Goal: Task Accomplishment & Management: Manage account settings

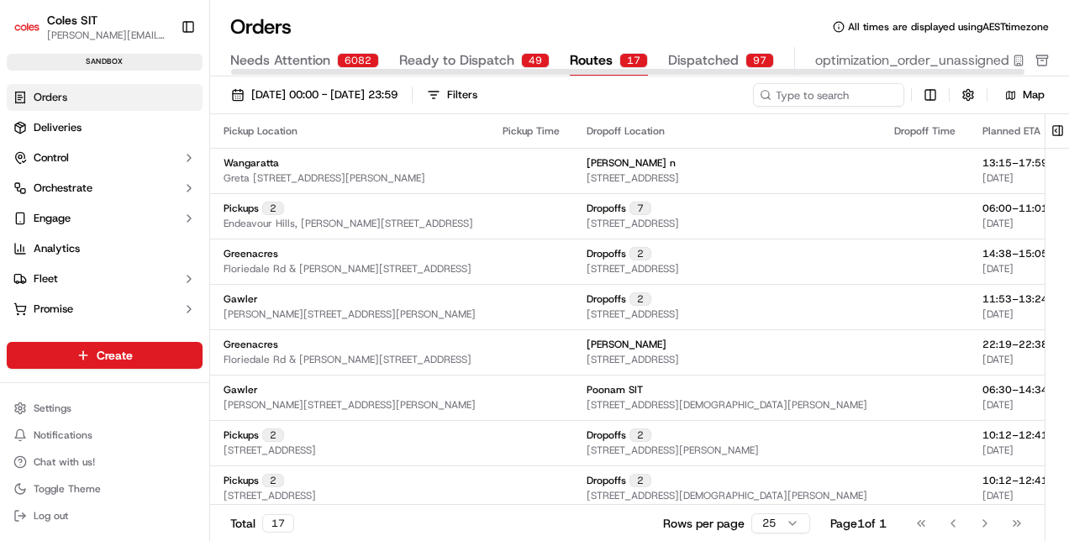
click at [580, 54] on span "Routes" at bounding box center [591, 60] width 43 height 20
click at [668, 53] on span "Dispatched" at bounding box center [703, 60] width 71 height 20
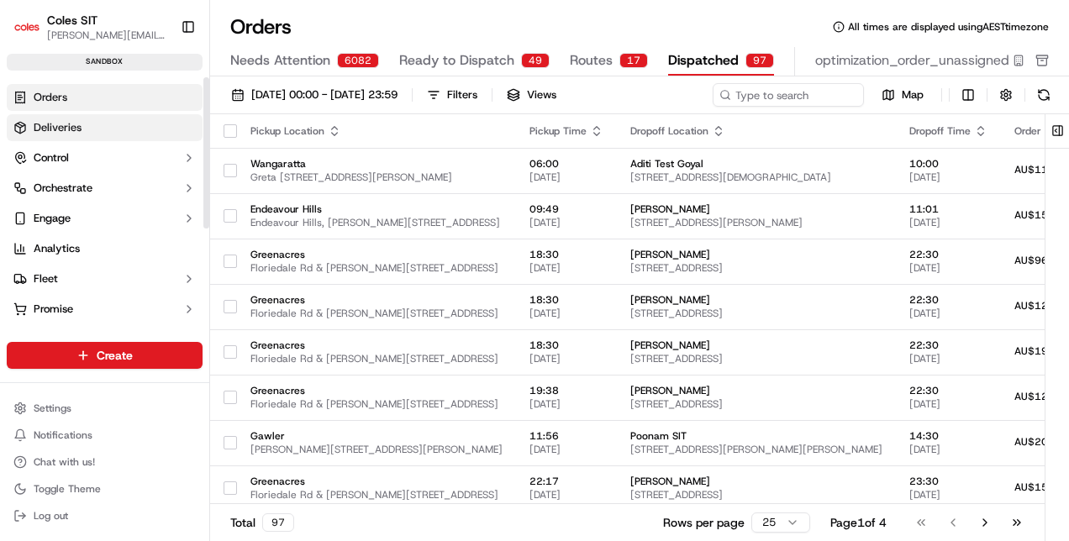
click at [84, 133] on link "Deliveries" at bounding box center [105, 127] width 196 height 27
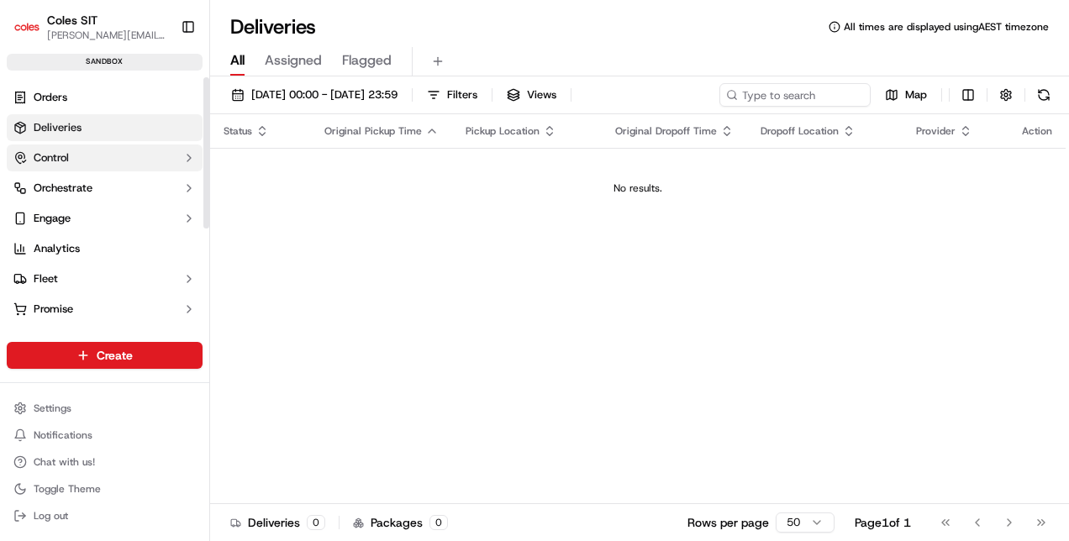
click at [86, 161] on button "Control" at bounding box center [105, 158] width 196 height 27
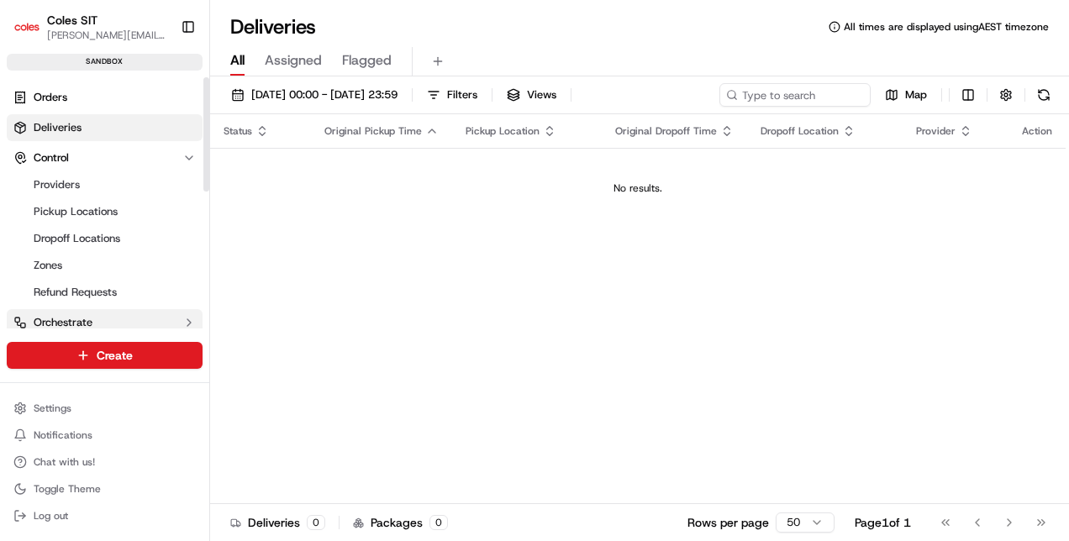
click at [150, 325] on button "Orchestrate" at bounding box center [105, 322] width 196 height 27
click at [161, 171] on ul "Providers Pickup Locations Dropoff Locations Zones Refund Requests" at bounding box center [105, 238] width 172 height 134
click at [161, 165] on button "Control" at bounding box center [105, 158] width 196 height 27
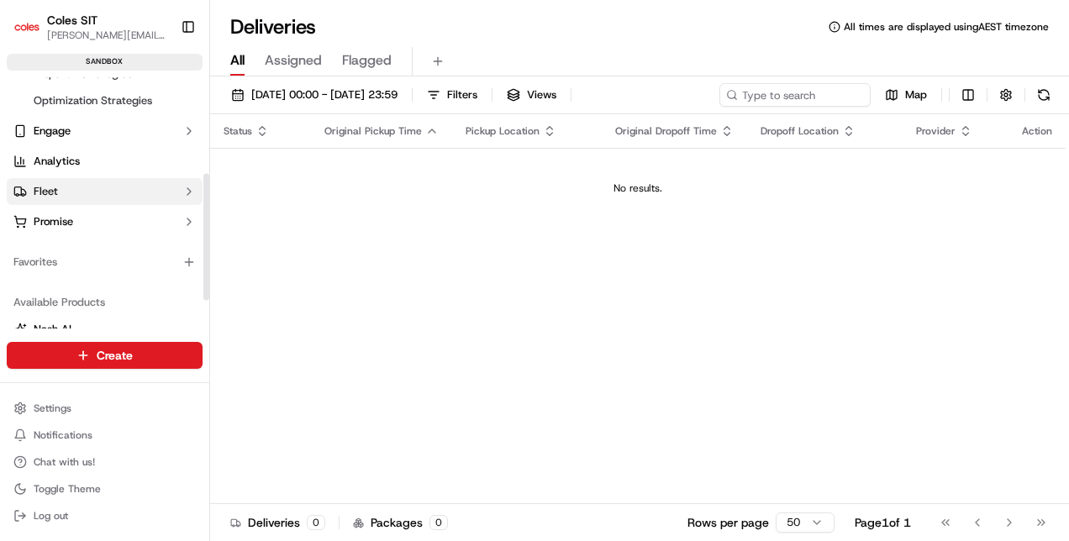
scroll to position [248, 0]
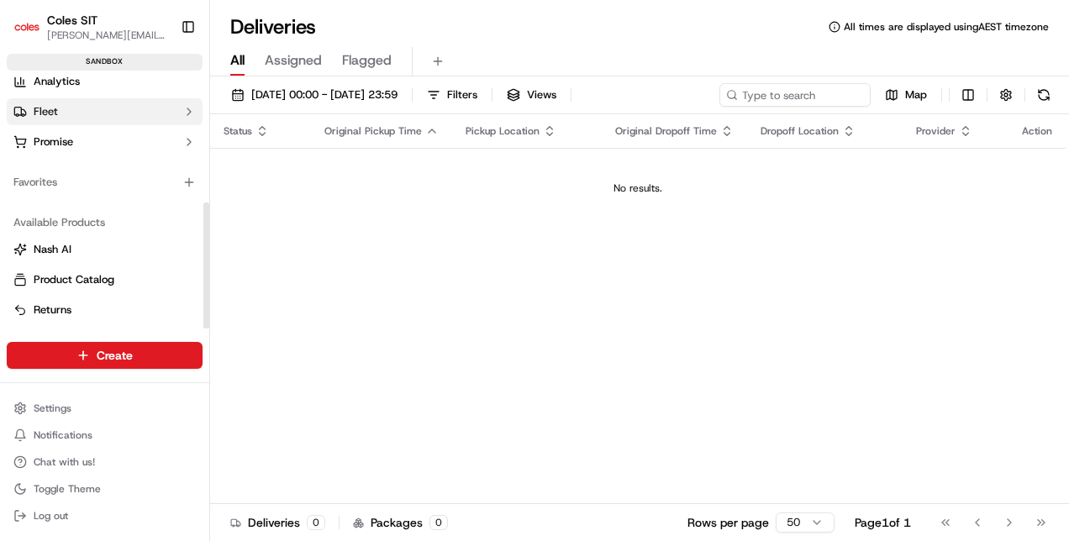
click at [129, 113] on button "Fleet" at bounding box center [105, 111] width 196 height 27
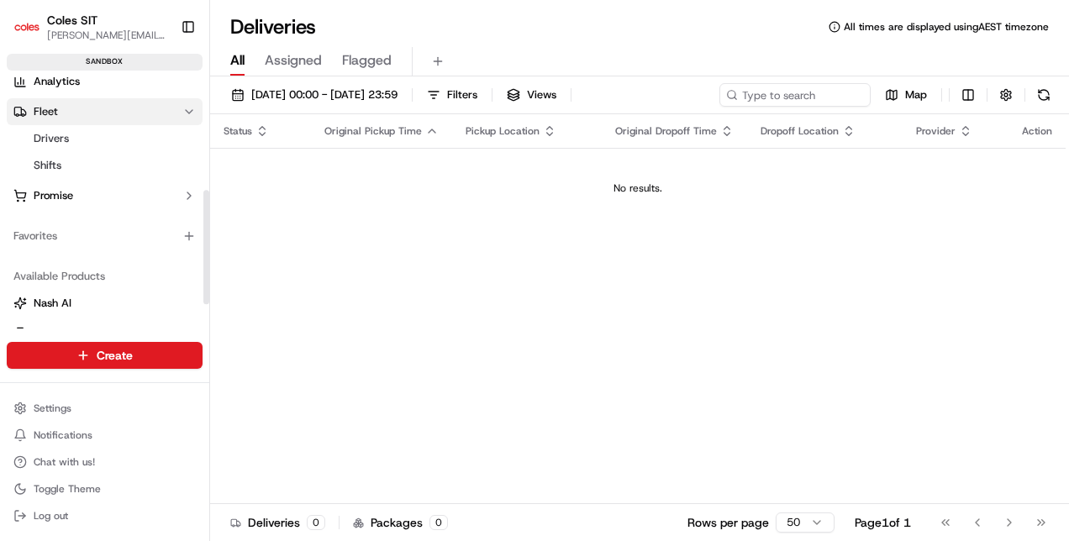
click at [129, 113] on button "Fleet" at bounding box center [105, 111] width 196 height 27
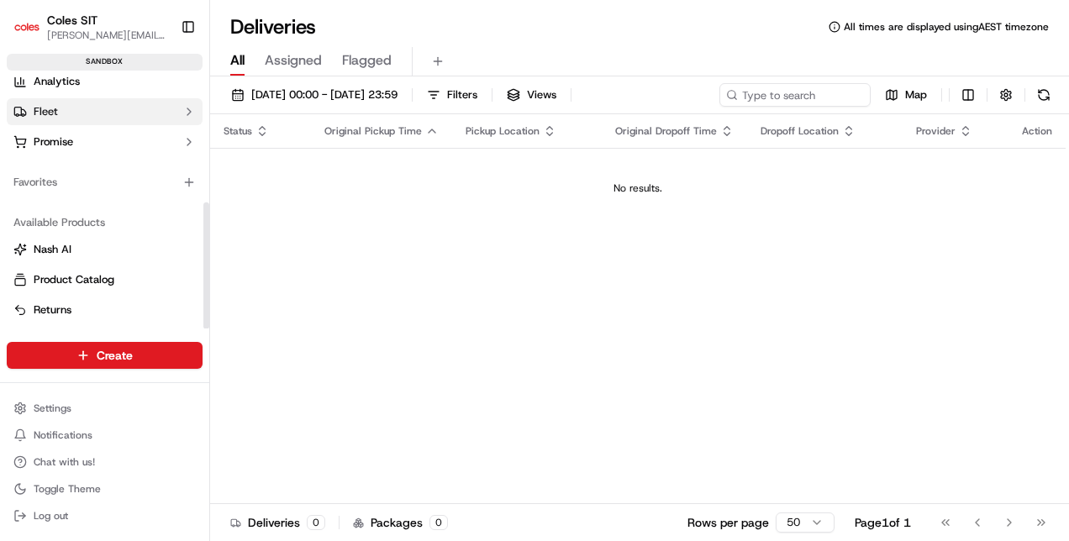
click at [129, 113] on button "Fleet" at bounding box center [105, 111] width 196 height 27
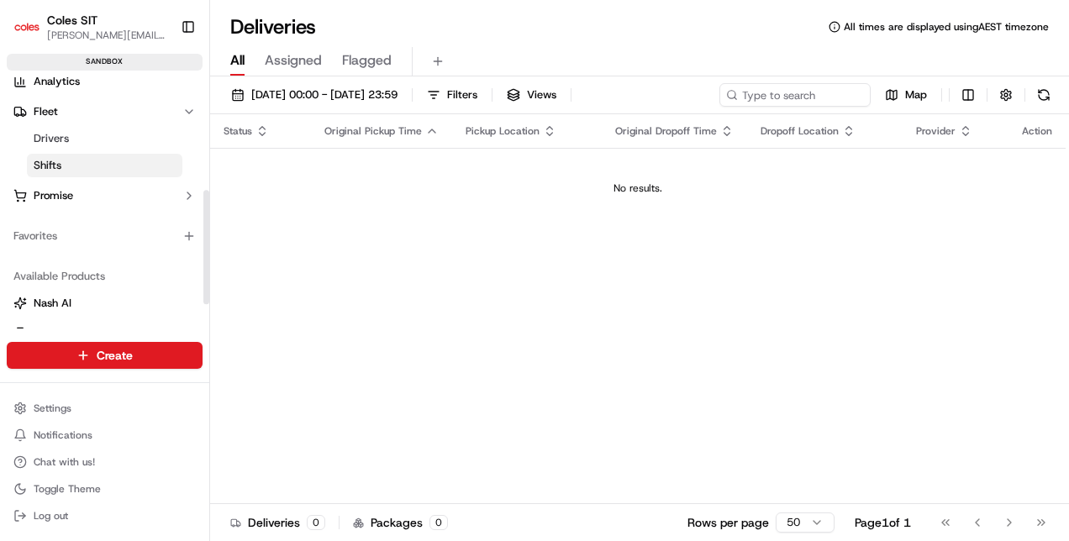
click at [76, 173] on link "Shifts" at bounding box center [104, 166] width 155 height 24
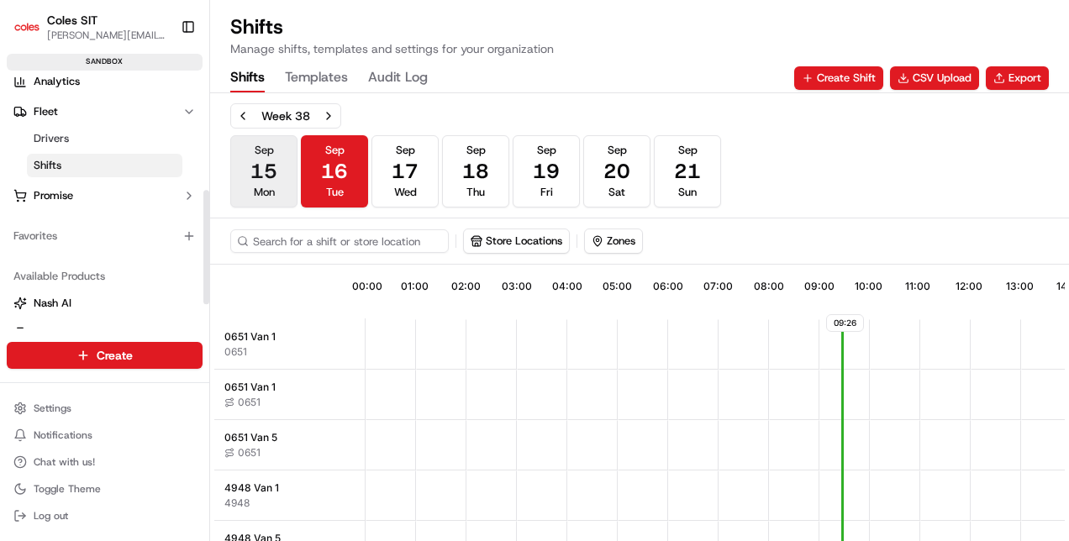
click at [274, 178] on span "15" at bounding box center [263, 171] width 27 height 27
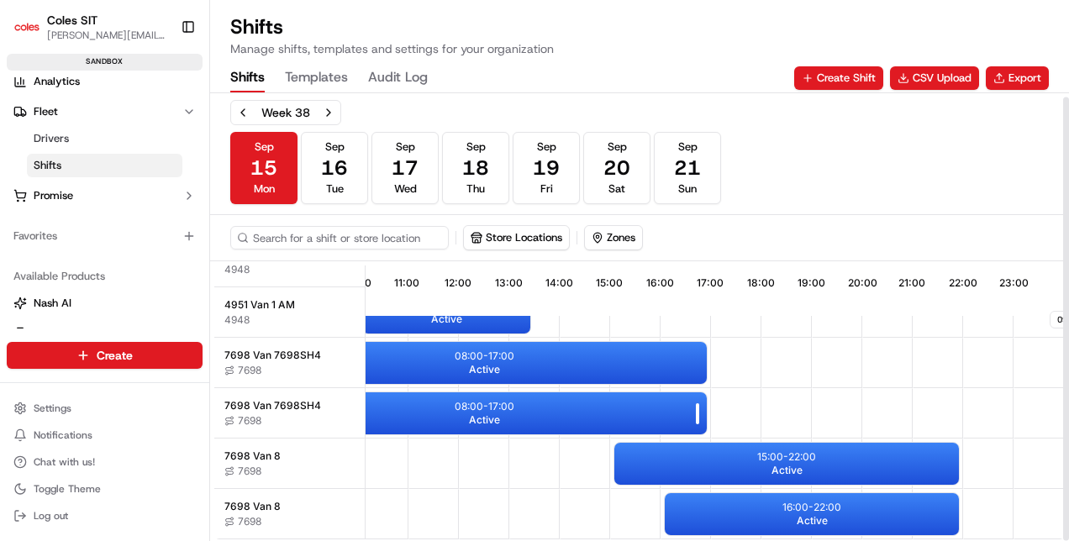
scroll to position [3, 0]
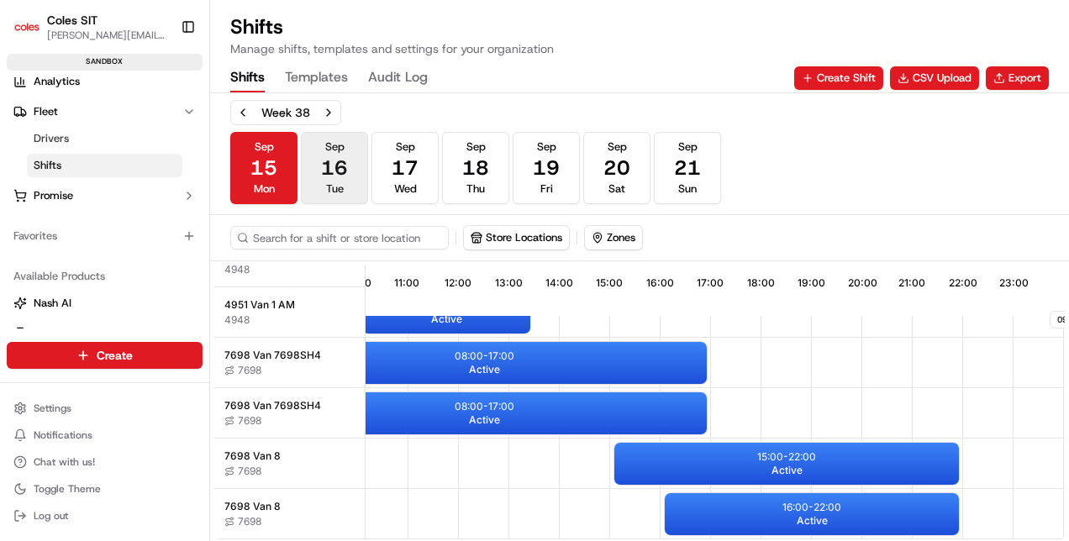
click at [350, 175] on button "[DATE] Tue" at bounding box center [334, 168] width 67 height 72
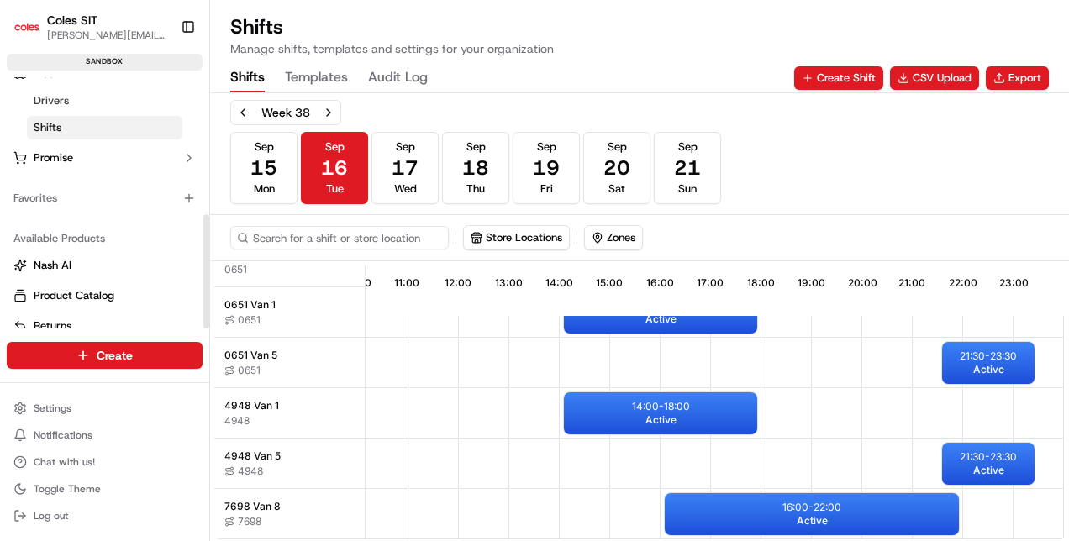
scroll to position [302, 0]
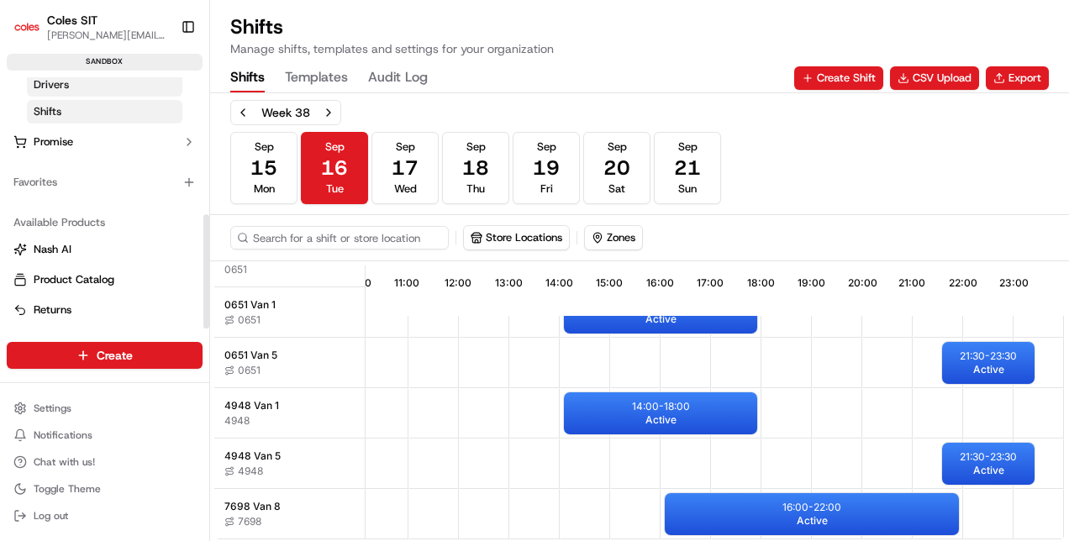
click at [50, 89] on span "Drivers" at bounding box center [51, 84] width 35 height 15
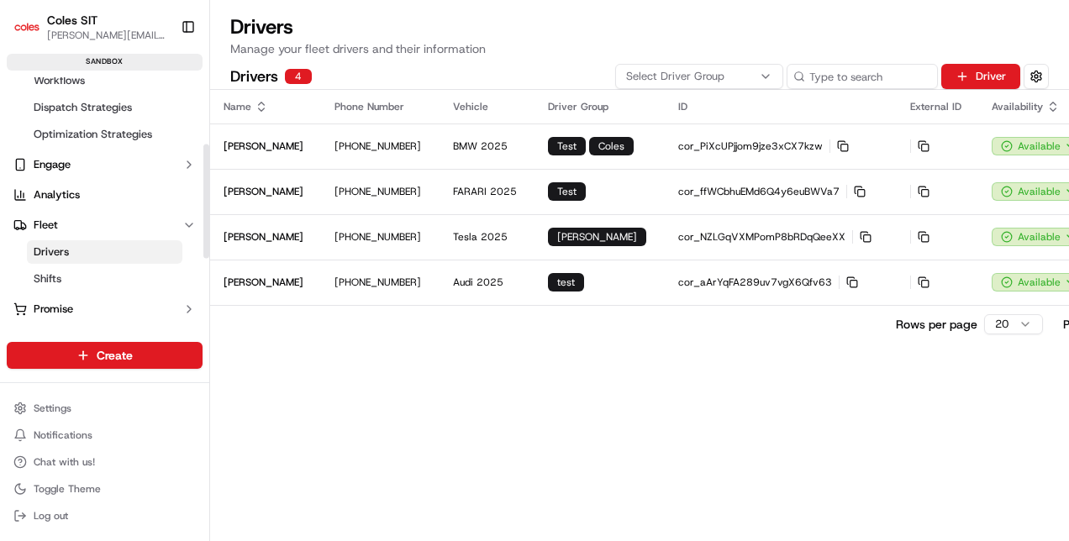
scroll to position [134, 0]
click at [61, 275] on span "Shifts" at bounding box center [48, 279] width 28 height 15
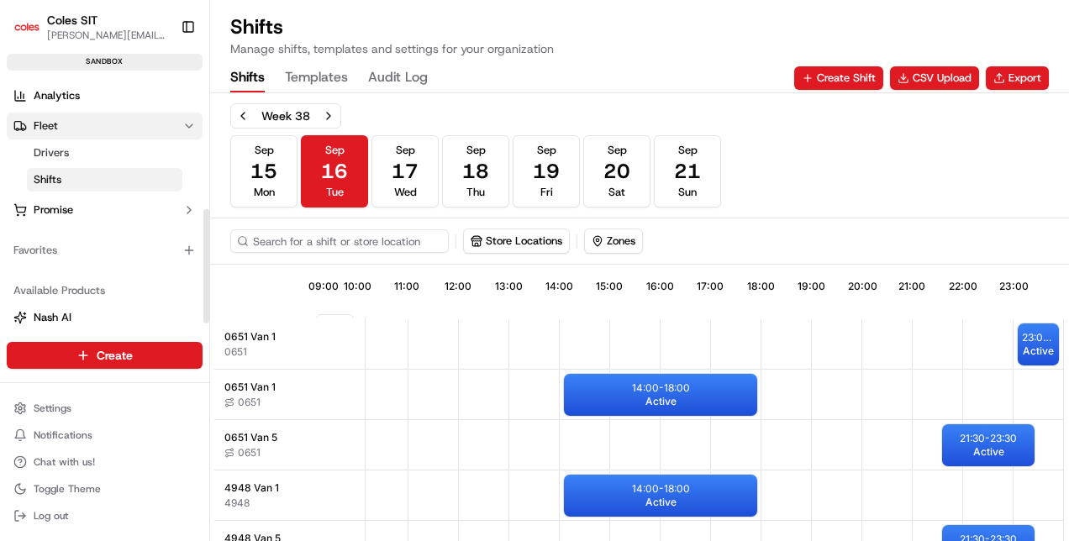
scroll to position [302, 0]
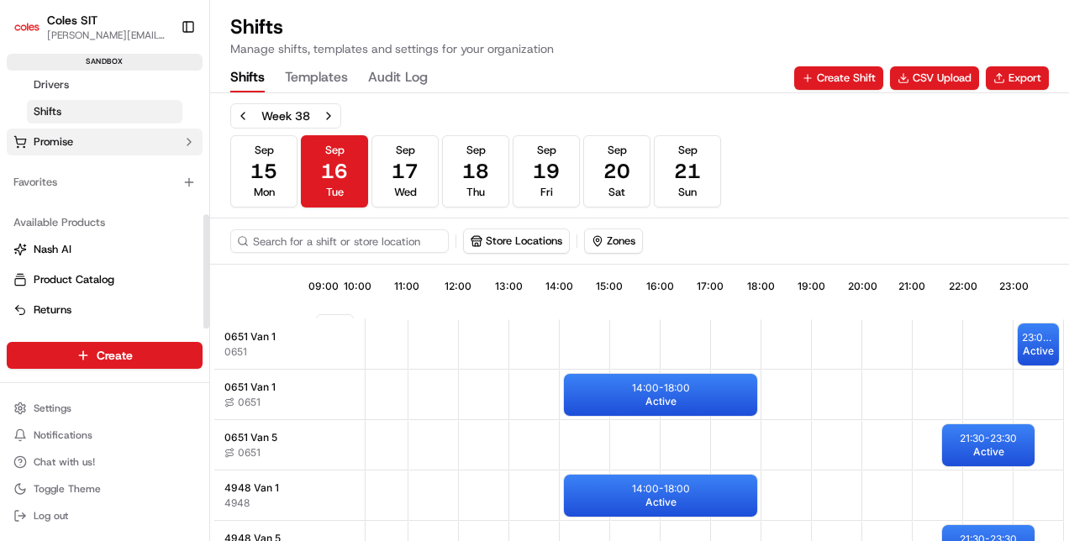
click at [165, 152] on button "Promise" at bounding box center [105, 142] width 196 height 27
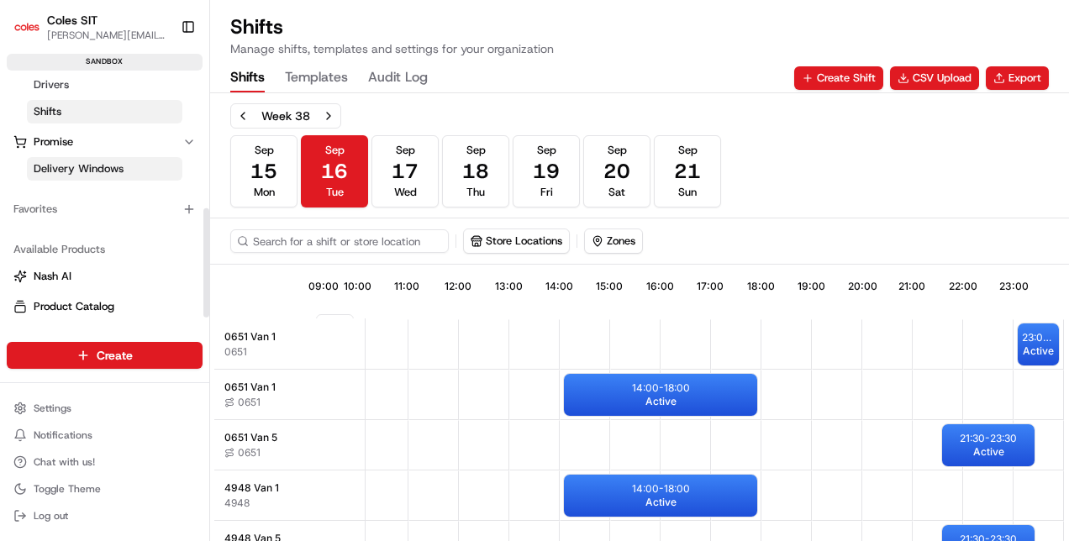
click at [129, 168] on link "Delivery Windows" at bounding box center [104, 169] width 155 height 24
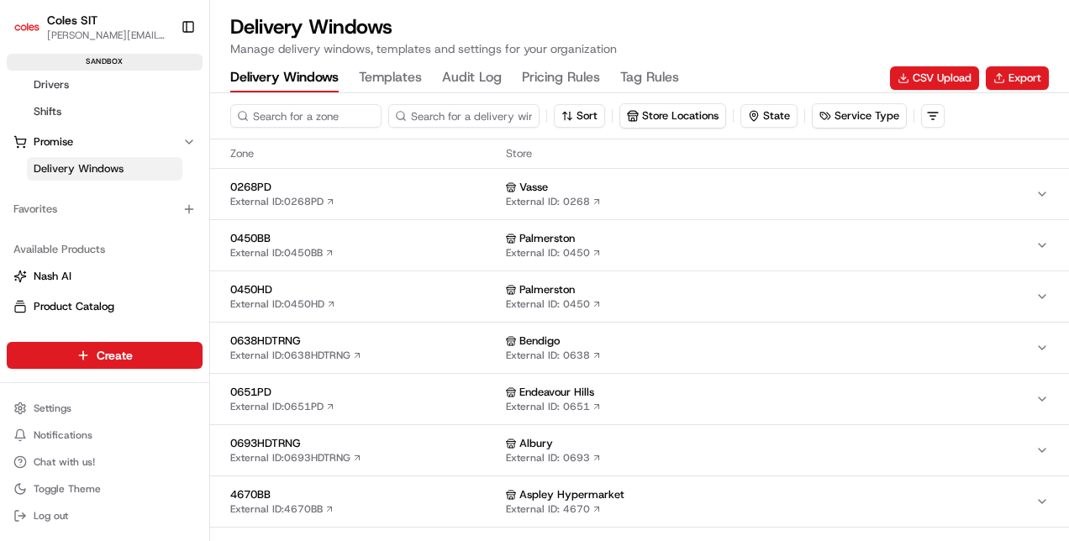
click at [897, 193] on div "Vasse External ID: 0268" at bounding box center [770, 194] width 529 height 29
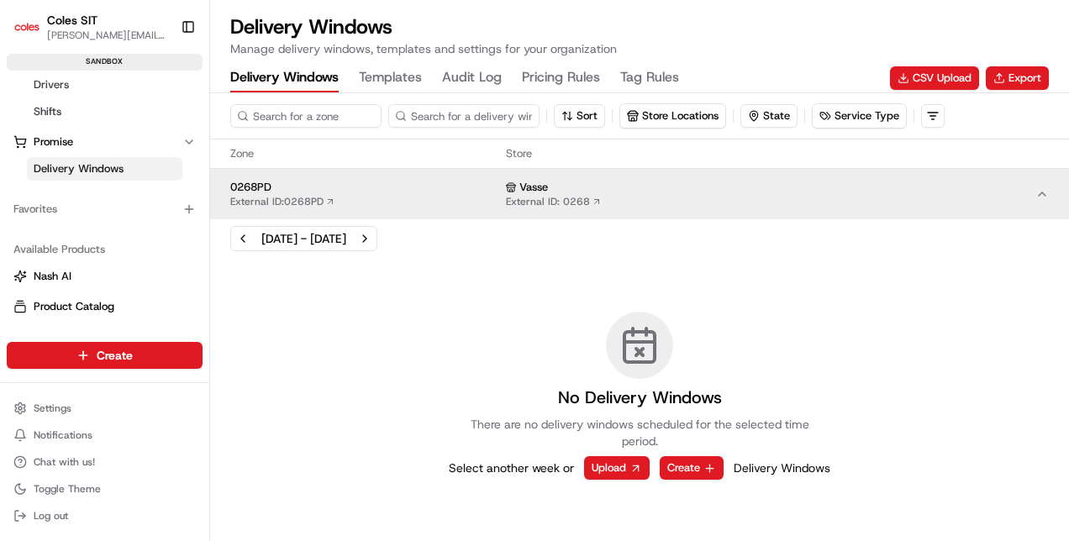
click at [893, 192] on div "Vasse" at bounding box center [770, 187] width 529 height 15
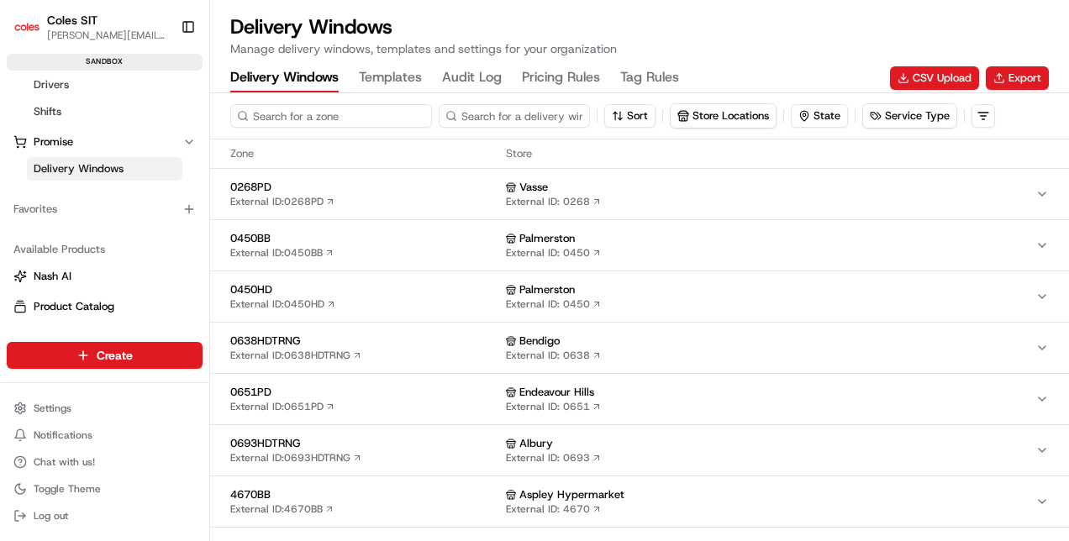
click at [289, 115] on input at bounding box center [331, 116] width 202 height 24
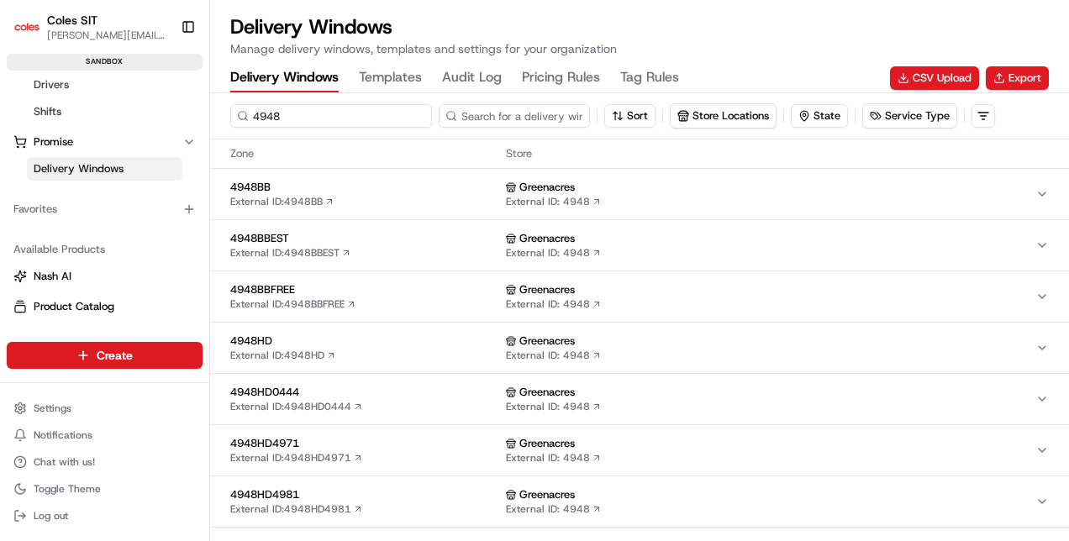
type input "4948"
click at [977, 191] on div "Greenacres" at bounding box center [770, 187] width 529 height 15
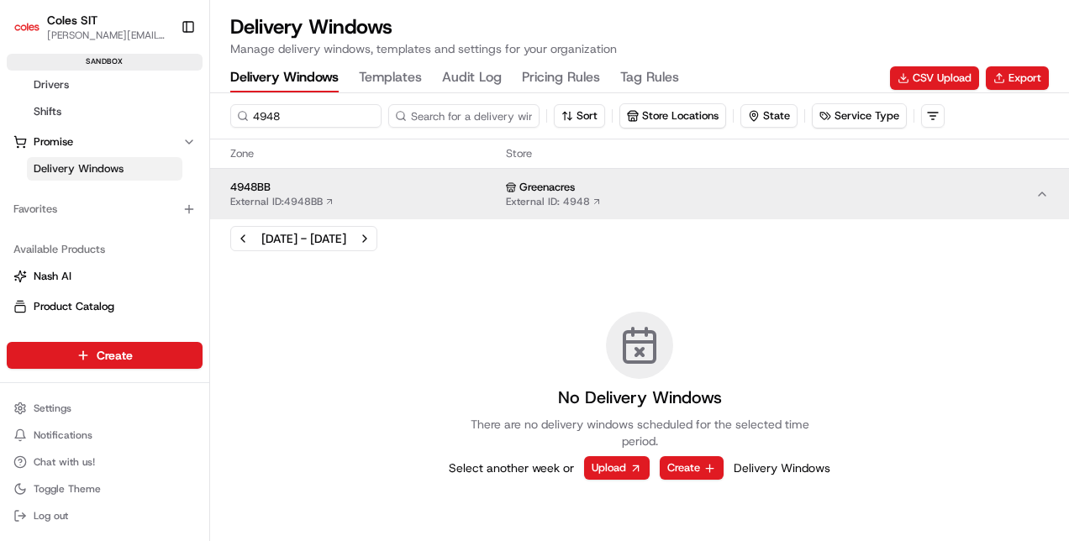
click at [977, 191] on div "Greenacres" at bounding box center [770, 187] width 529 height 15
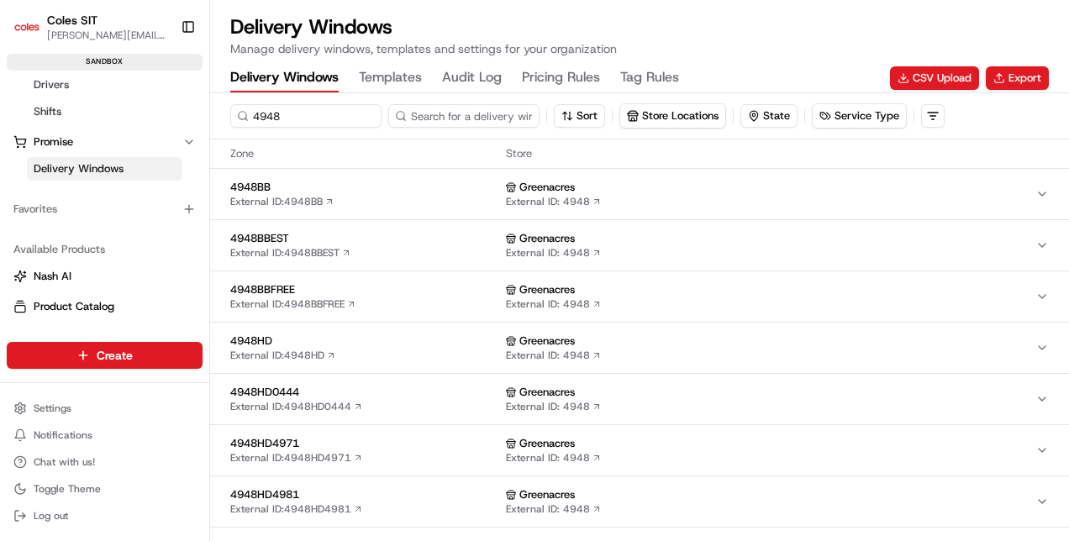
click at [990, 242] on div "Greenacres" at bounding box center [770, 238] width 529 height 15
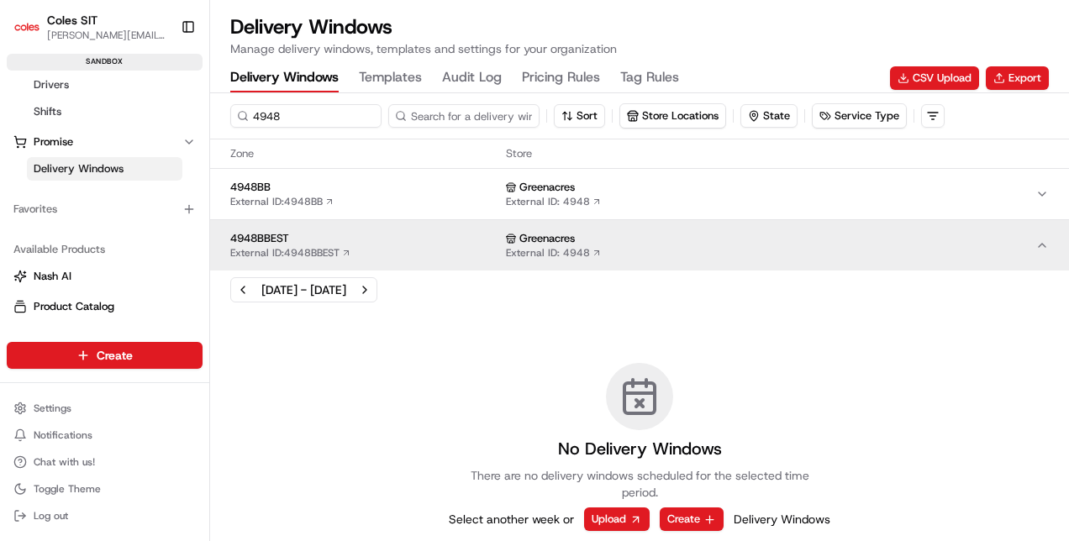
click at [990, 242] on div "Greenacres" at bounding box center [770, 238] width 529 height 15
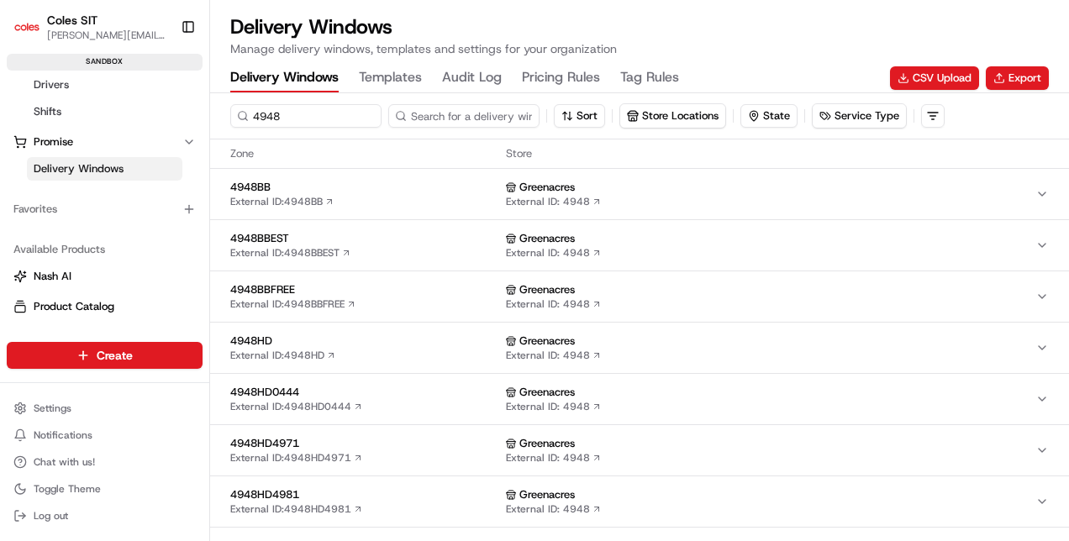
click at [969, 297] on div "Greenacres External ID: 4948" at bounding box center [770, 296] width 529 height 29
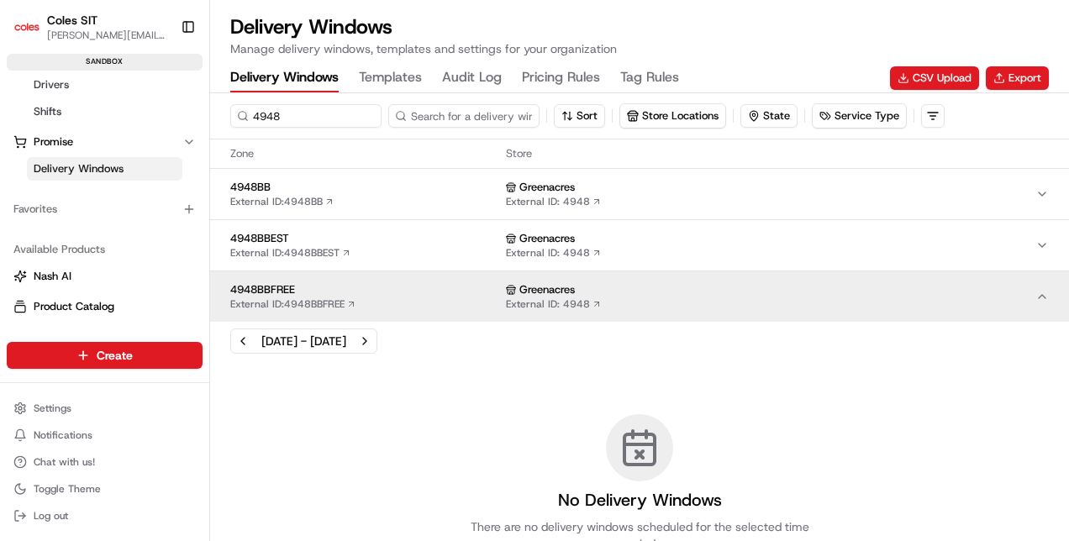
click at [969, 297] on div "Greenacres External ID: 4948" at bounding box center [770, 296] width 529 height 29
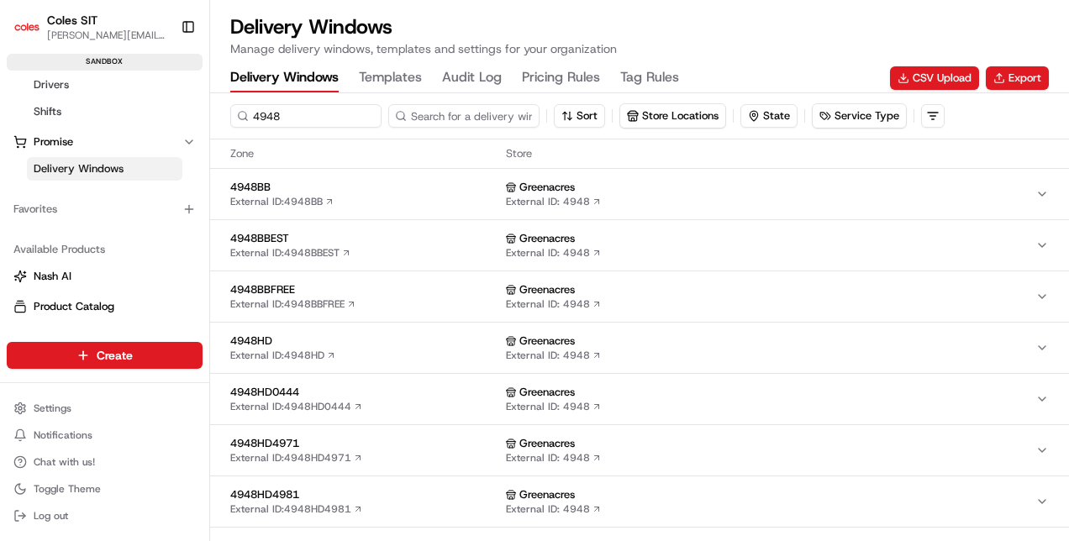
click at [963, 329] on button "4948HD External ID: 4948HD Greenacres External ID: 4948" at bounding box center [639, 348] width 859 height 50
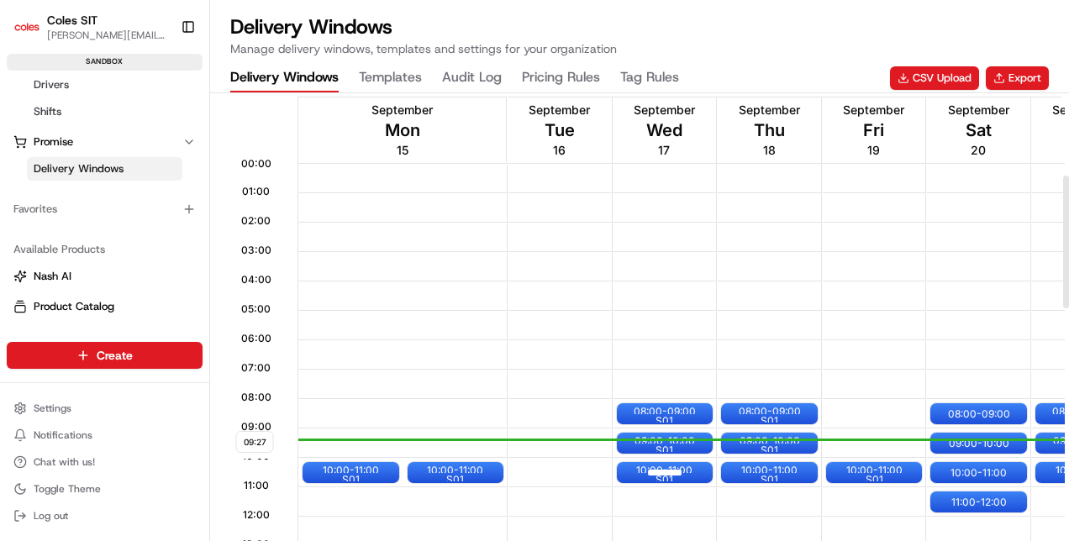
scroll to position [420, 0]
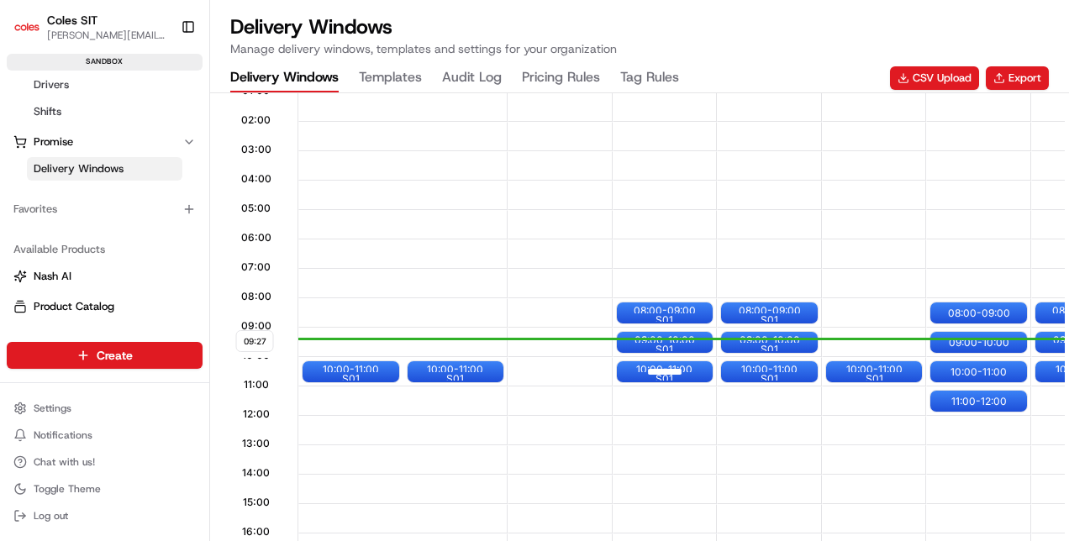
click at [693, 371] on div at bounding box center [664, 371] width 67 height 21
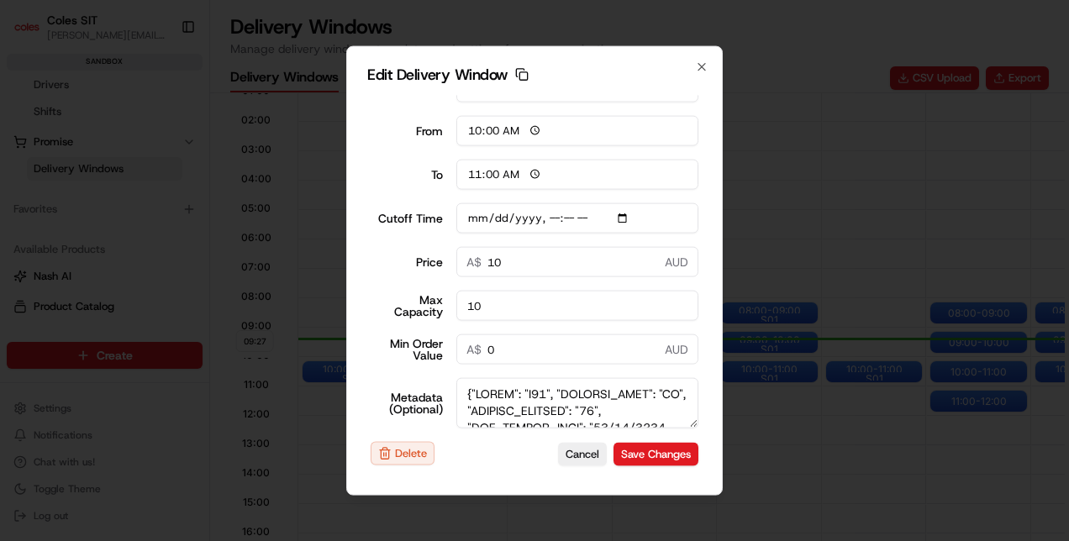
scroll to position [86, 0]
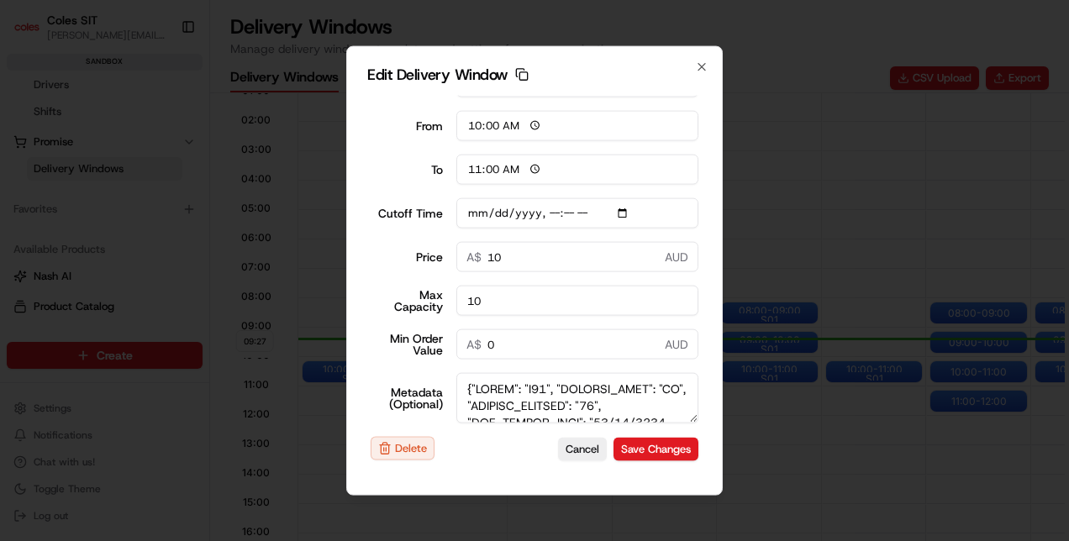
click at [629, 388] on textarea "Metadata (Optional)" at bounding box center [577, 398] width 243 height 50
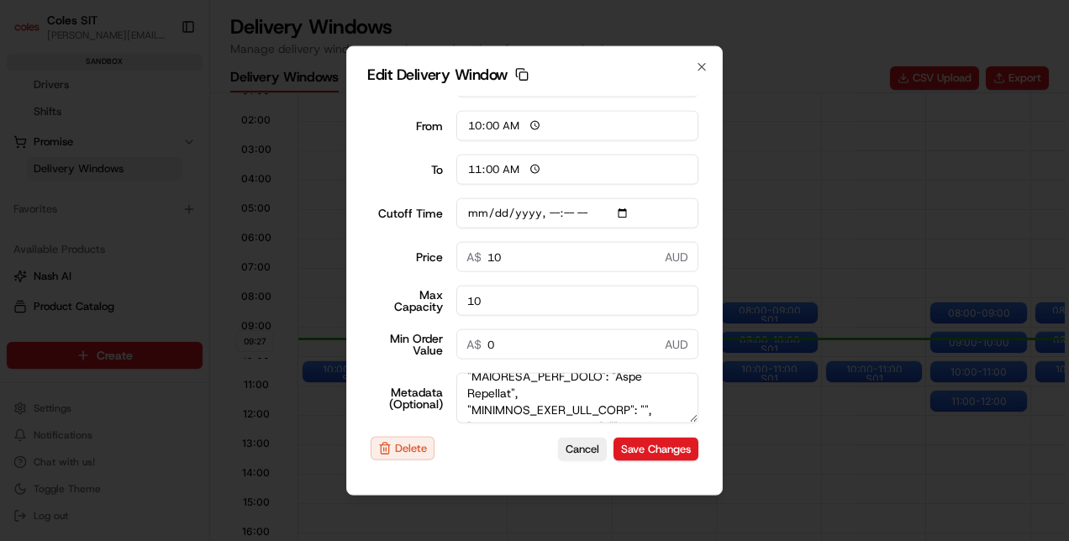
scroll to position [8740, 0]
type input "[DATE]T07:50"
click at [699, 65] on icon "button" at bounding box center [701, 67] width 13 height 13
type input "[DATE]"
type input "09:28"
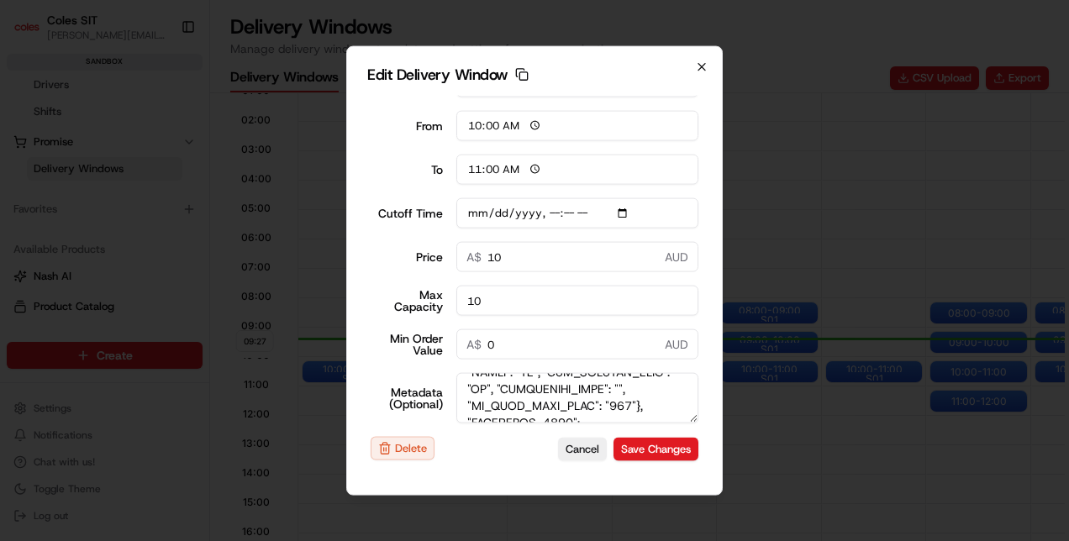
type input "10:28"
type input "[DATE]T07:50"
type input "0"
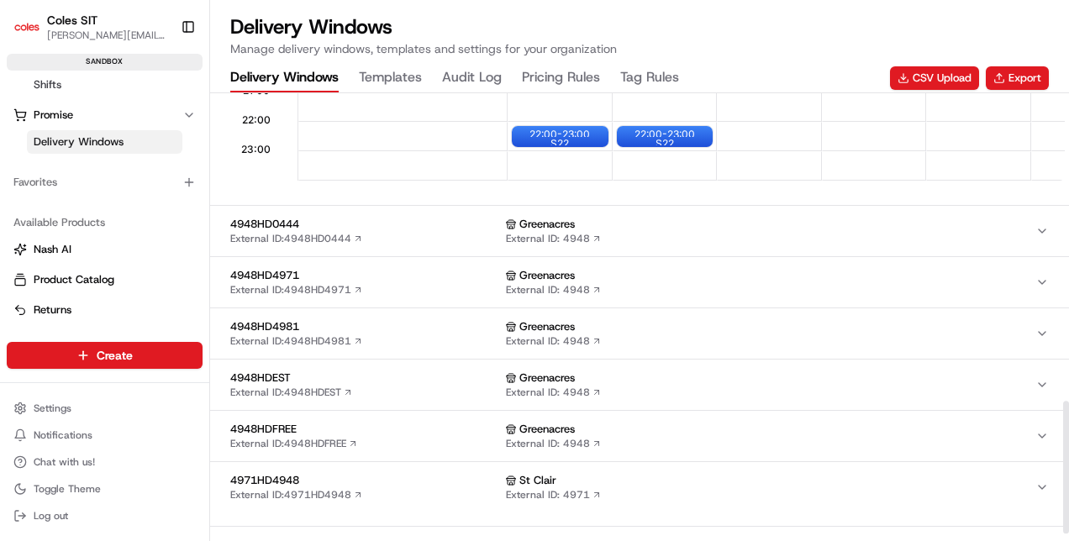
scroll to position [1061, 0]
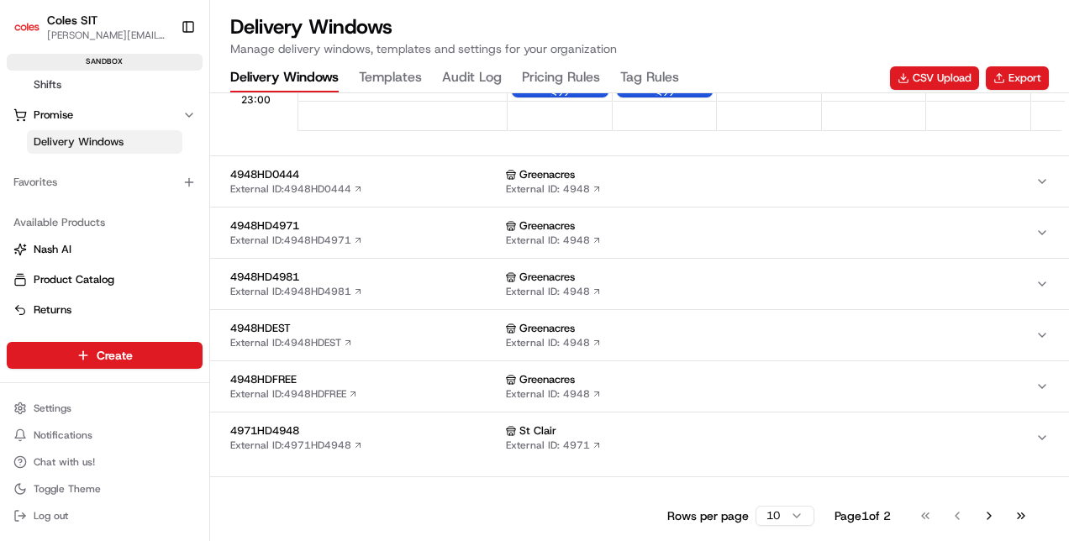
click at [749, 180] on div "Greenacres" at bounding box center [770, 174] width 529 height 15
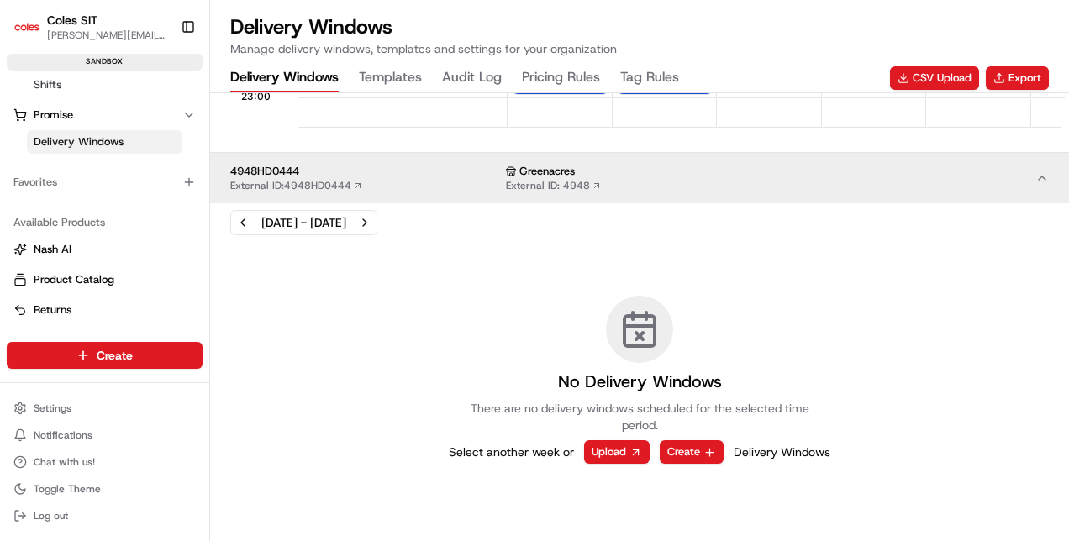
click at [749, 179] on div "Greenacres" at bounding box center [770, 171] width 529 height 15
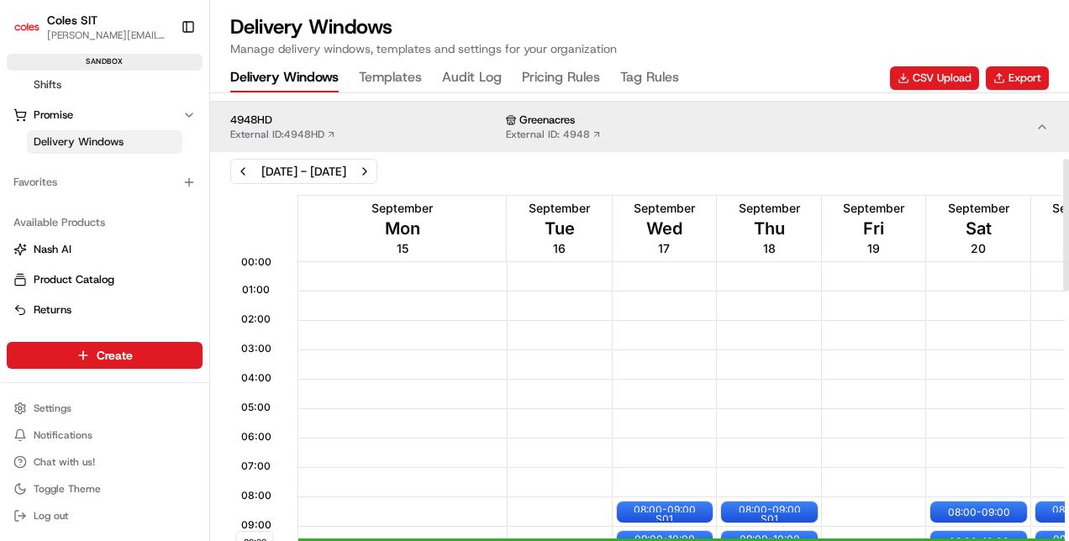
scroll to position [0, 0]
click at [1013, 85] on button "Export" at bounding box center [1017, 78] width 63 height 24
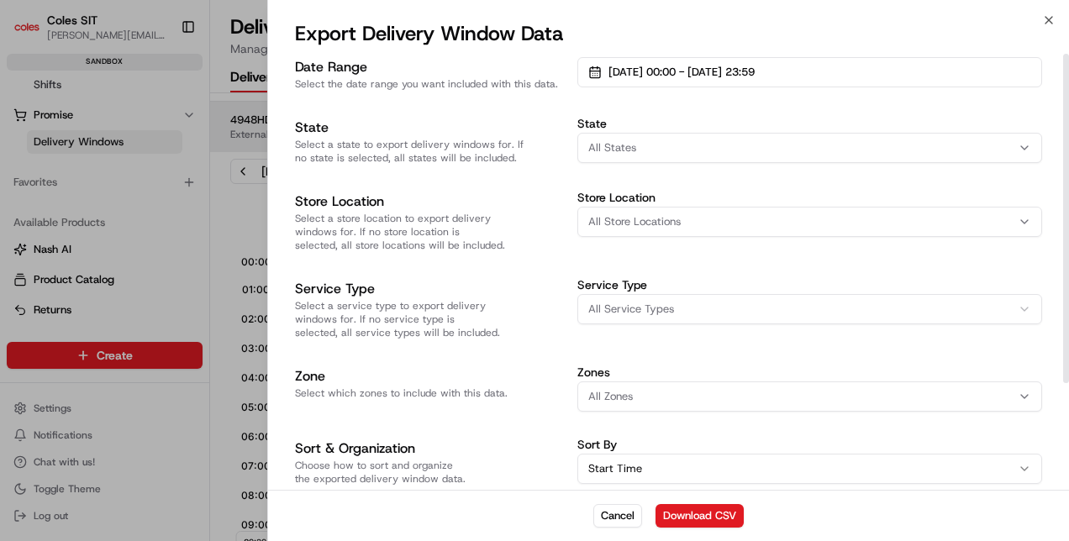
click at [665, 222] on span "All Store Locations" at bounding box center [634, 221] width 92 height 15
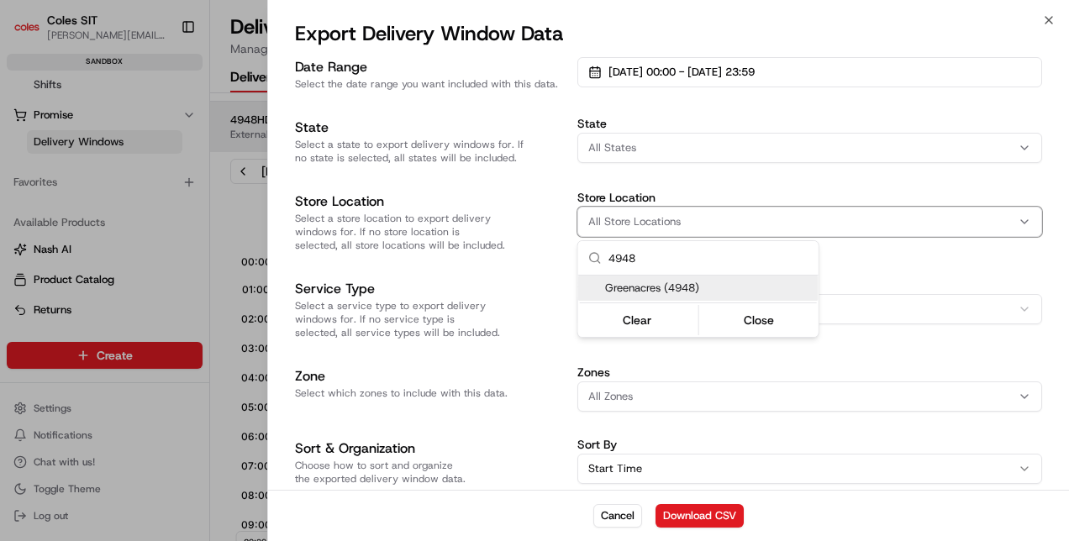
type input "4948"
click at [692, 287] on span "Greenacres (4948)" at bounding box center [708, 288] width 207 height 15
click at [871, 269] on div at bounding box center [534, 270] width 1069 height 541
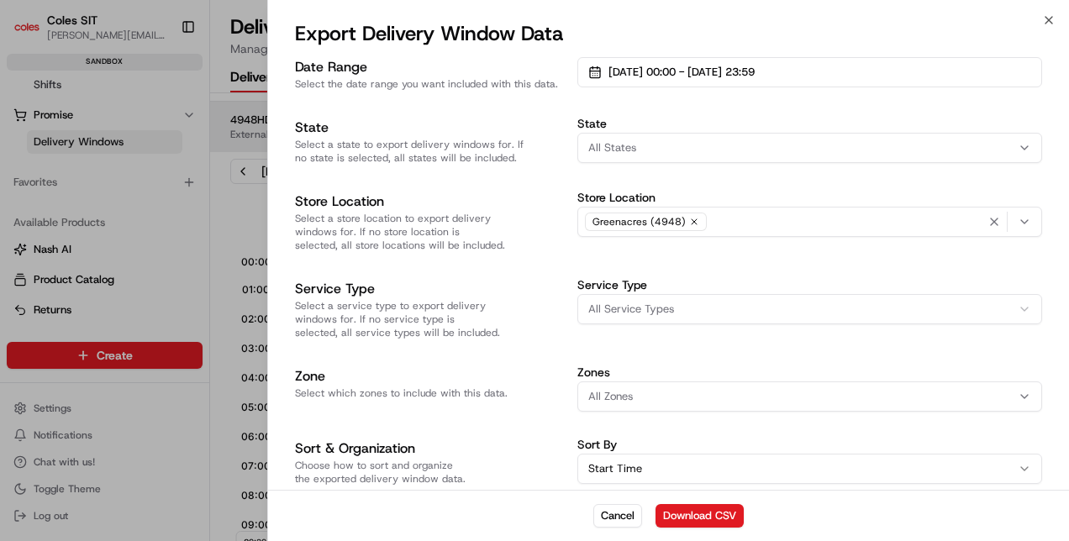
click at [716, 312] on button "All Service Types" at bounding box center [809, 309] width 465 height 30
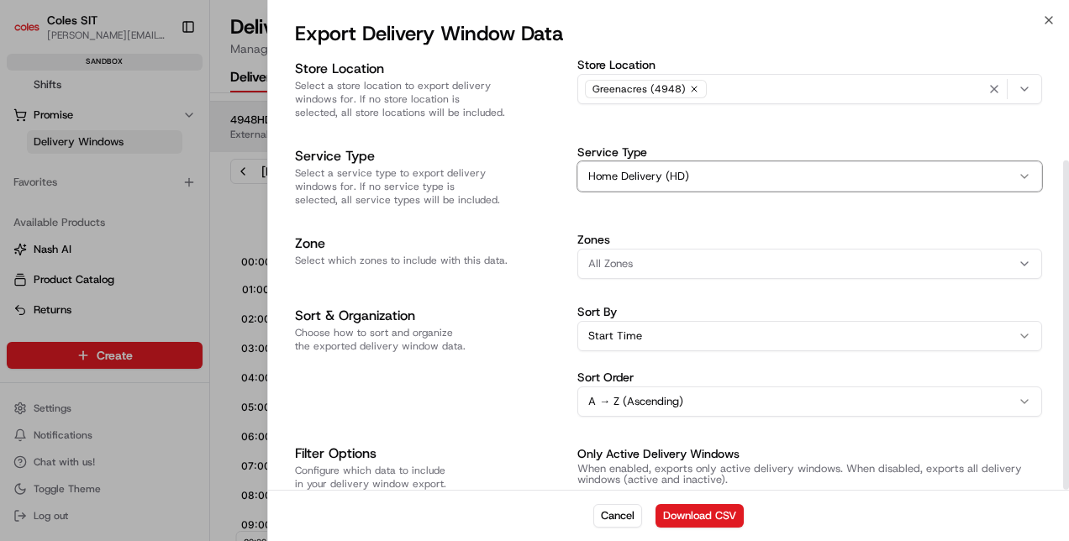
scroll to position [141, 0]
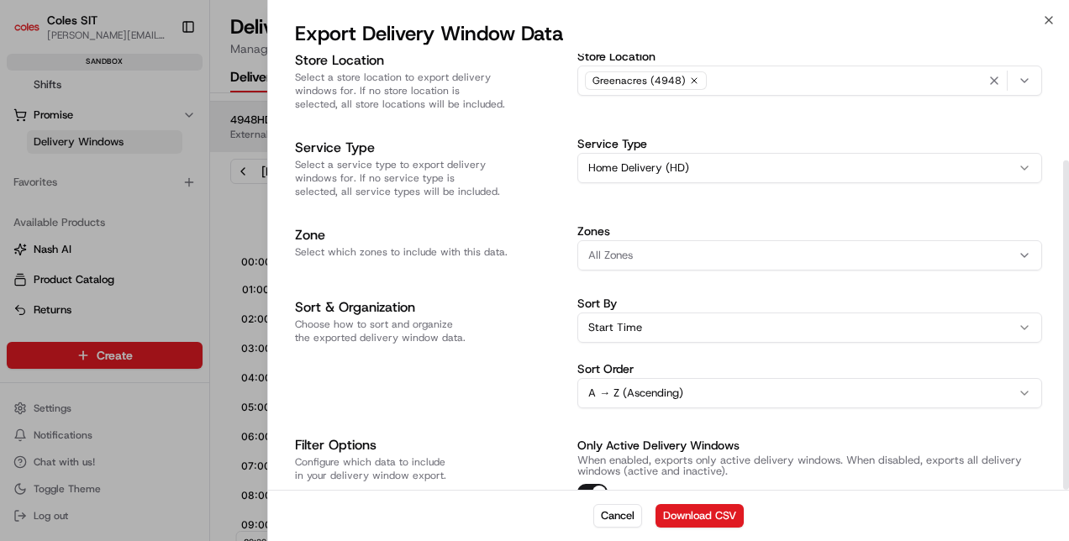
click at [722, 248] on div "All Zones" at bounding box center [810, 255] width 456 height 15
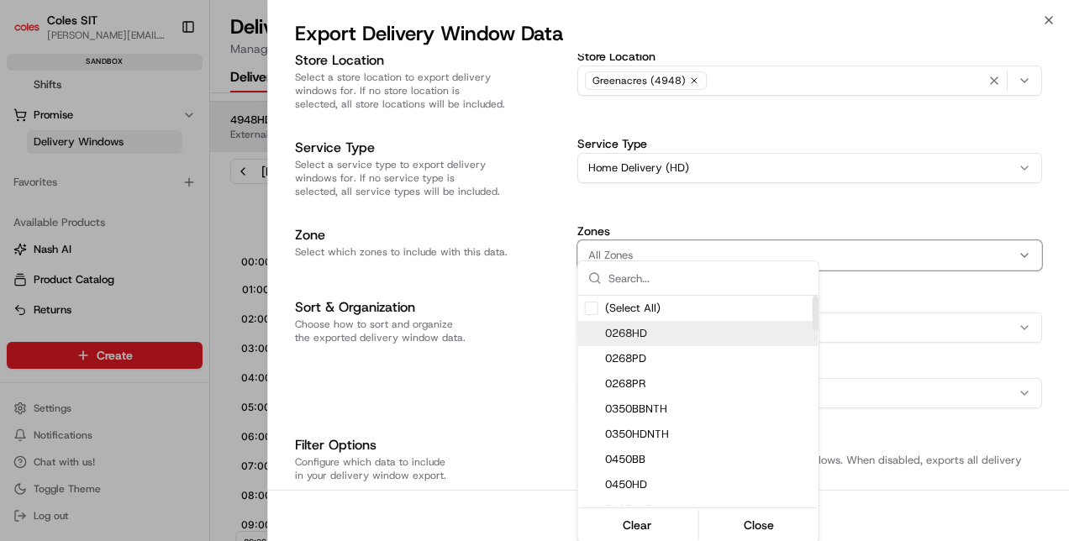
click at [687, 335] on span "0268HD" at bounding box center [708, 333] width 207 height 15
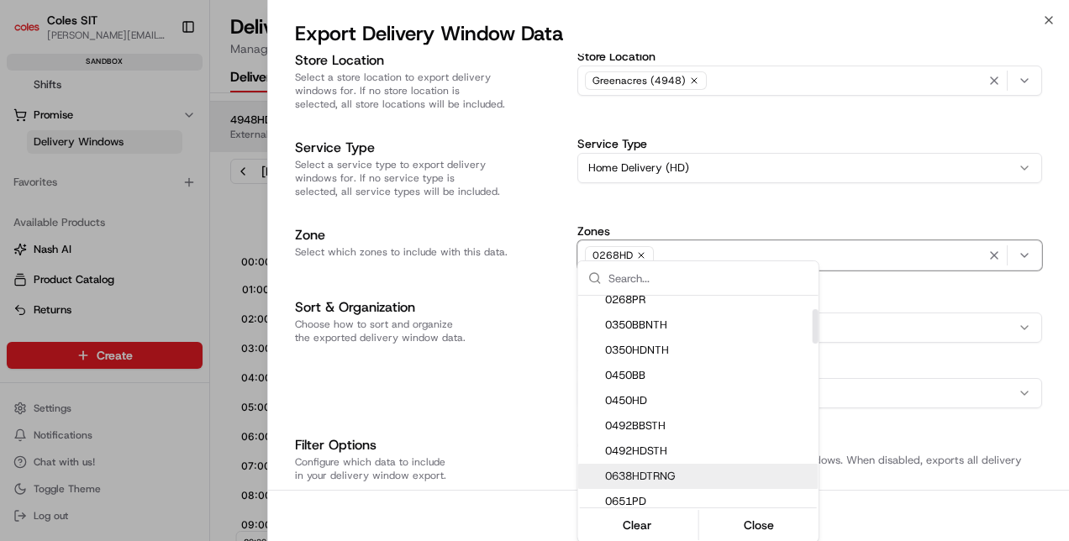
scroll to position [0, 0]
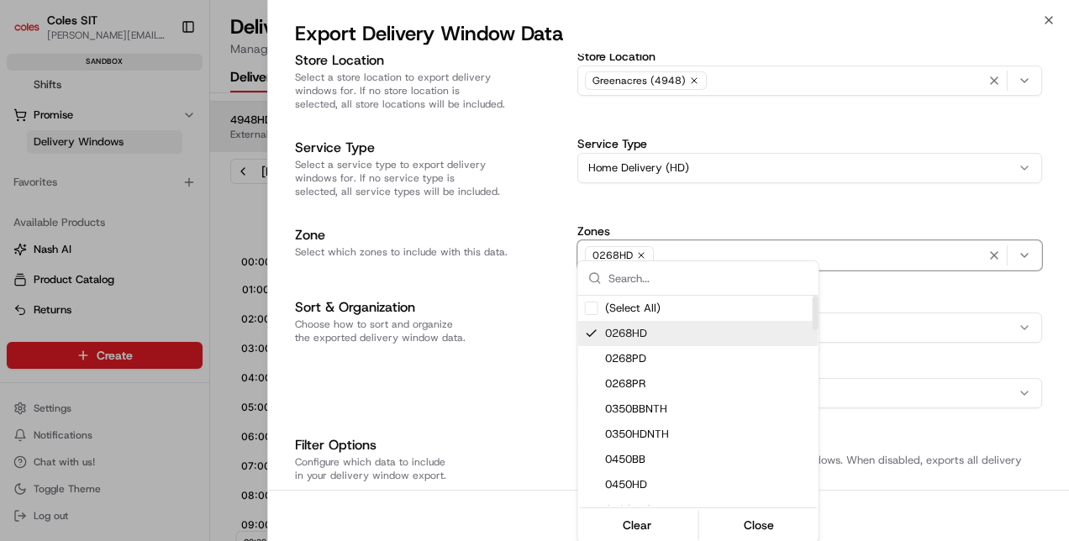
click at [597, 329] on div "Suggestions" at bounding box center [591, 333] width 13 height 13
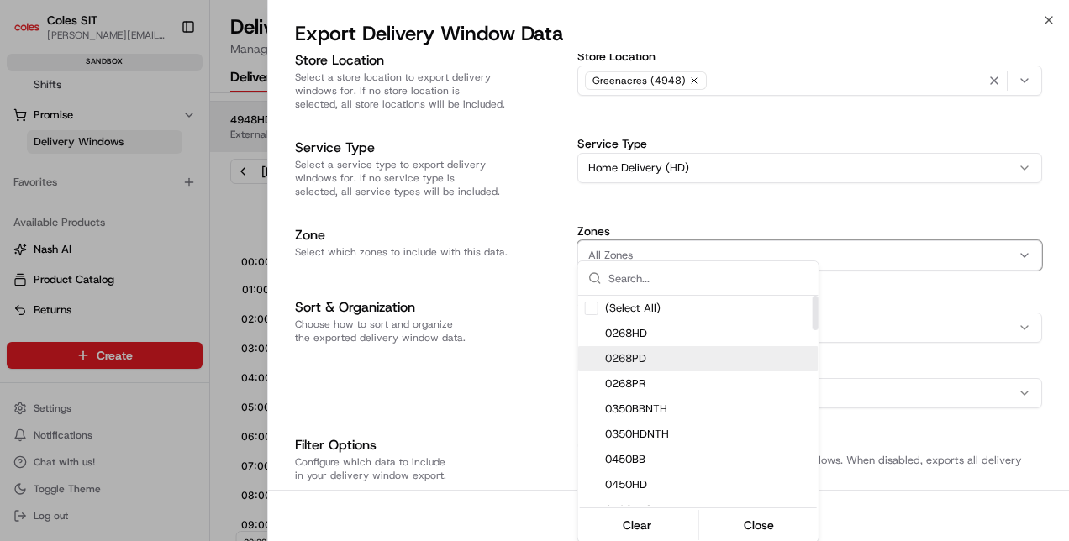
click at [941, 277] on div at bounding box center [534, 270] width 1069 height 541
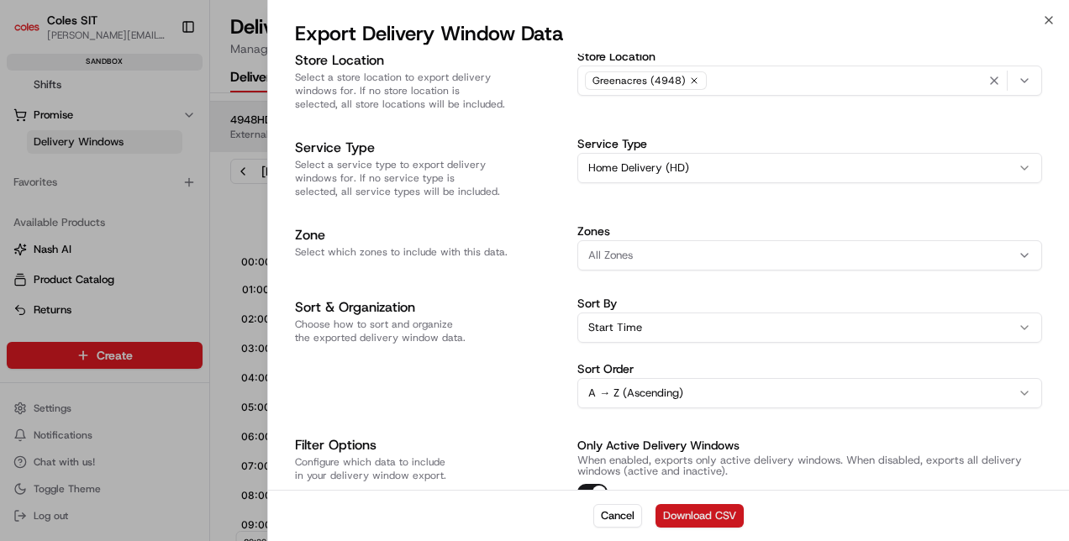
click at [721, 510] on button "Download CSV" at bounding box center [700, 516] width 88 height 24
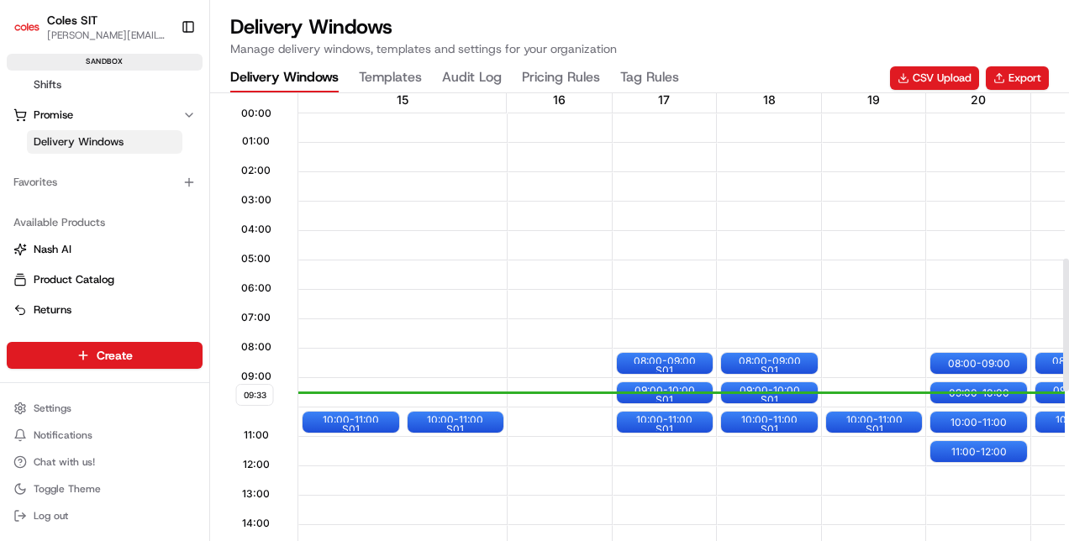
scroll to position [557, 0]
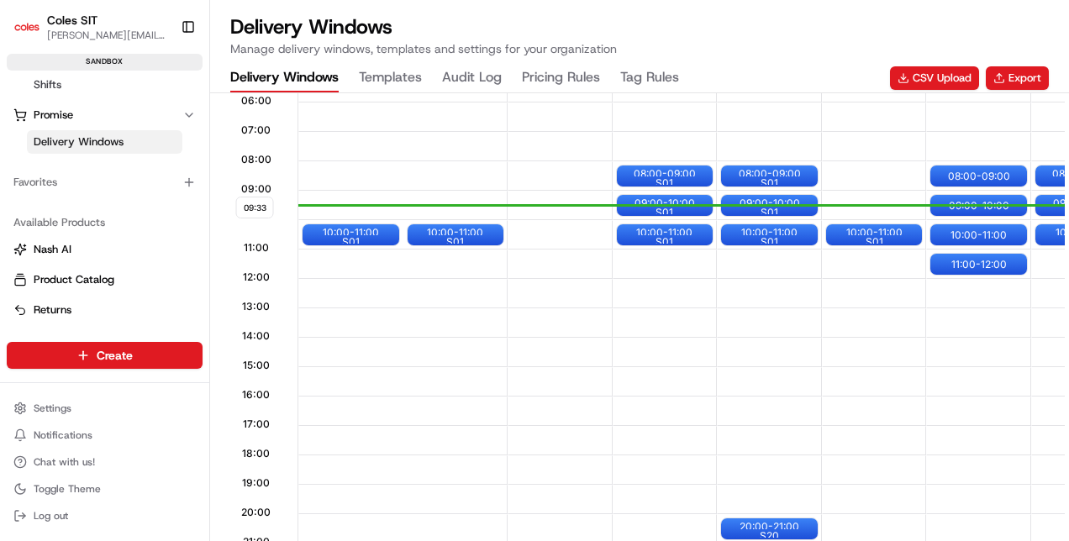
click at [1042, 13] on div "Delivery Windows Manage delivery windows, templates and settings for your organ…" at bounding box center [639, 35] width 819 height 44
click at [405, 76] on button "Templates" at bounding box center [390, 78] width 63 height 29
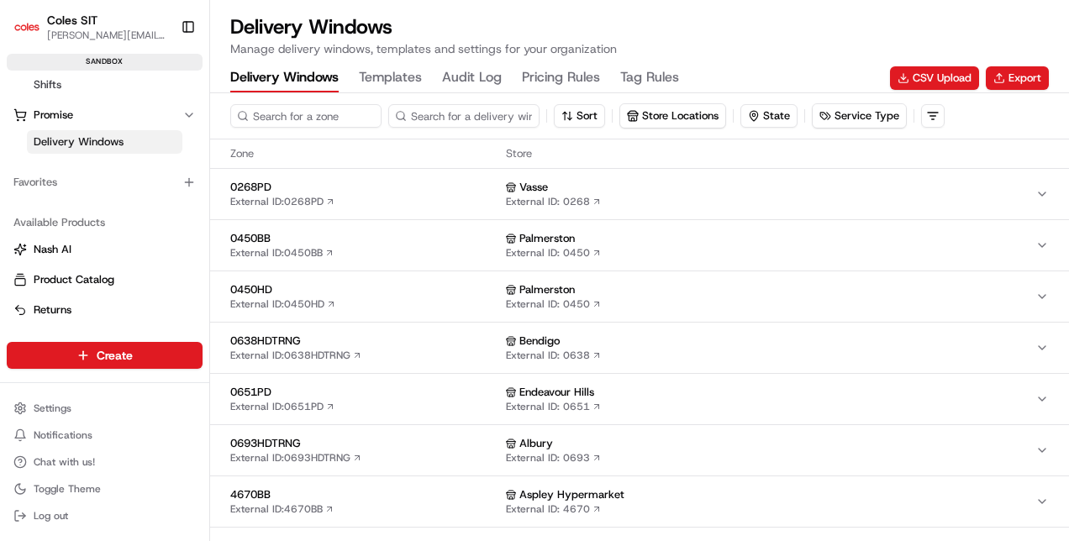
click at [318, 75] on Windows "Delivery Windows" at bounding box center [284, 78] width 108 height 29
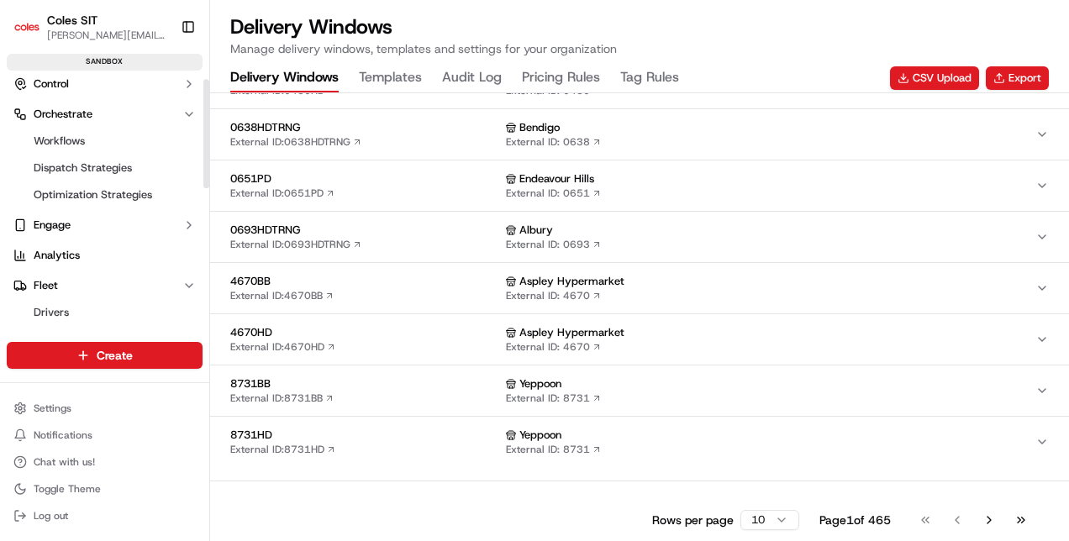
scroll to position [329, 0]
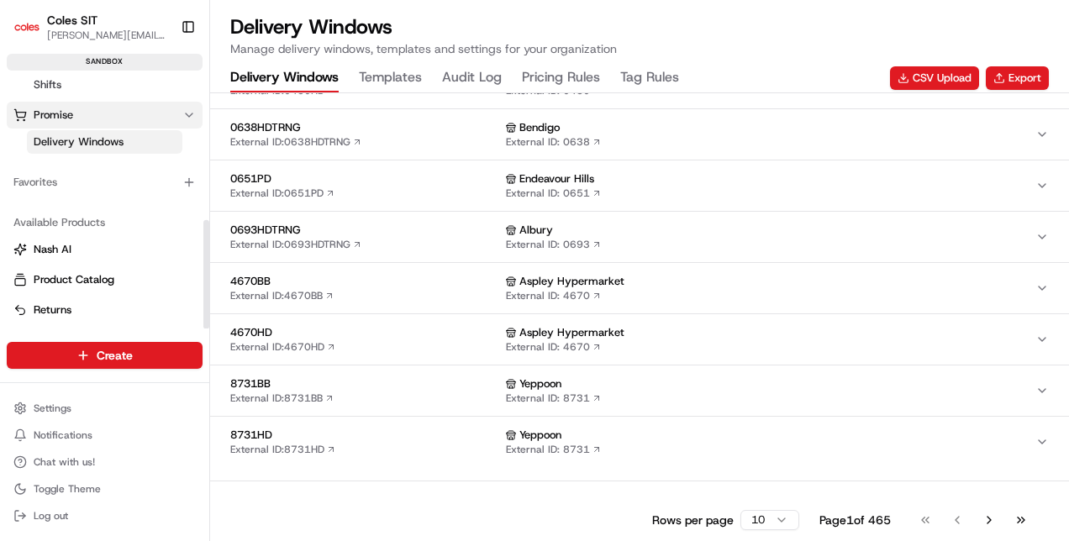
click at [171, 108] on button "Promise" at bounding box center [105, 115] width 196 height 27
click at [155, 135] on button "Promise" at bounding box center [105, 141] width 196 height 27
click at [115, 142] on span "Delivery Windows" at bounding box center [79, 141] width 90 height 15
